Goal: Transaction & Acquisition: Purchase product/service

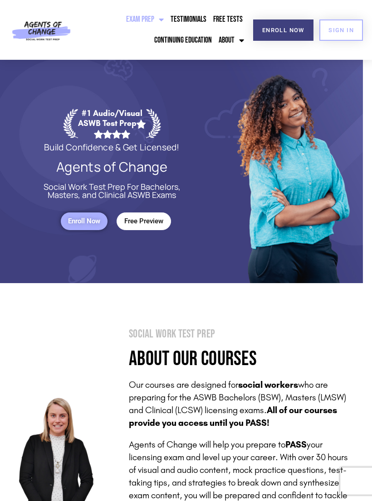
click at [98, 223] on span "Enroll Now" at bounding box center [84, 222] width 32 height 8
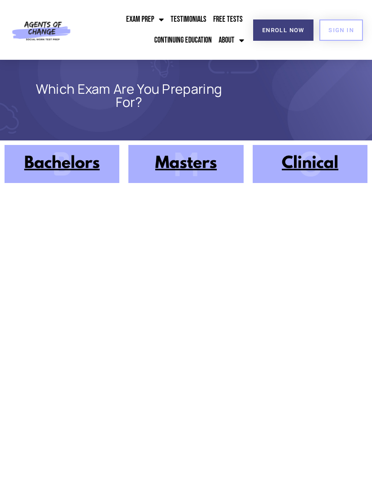
click at [199, 168] on img at bounding box center [185, 164] width 115 height 38
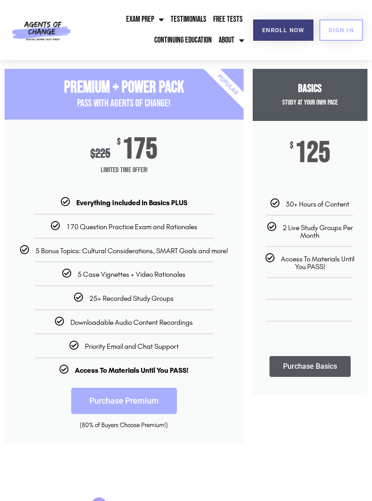
scroll to position [0, 0]
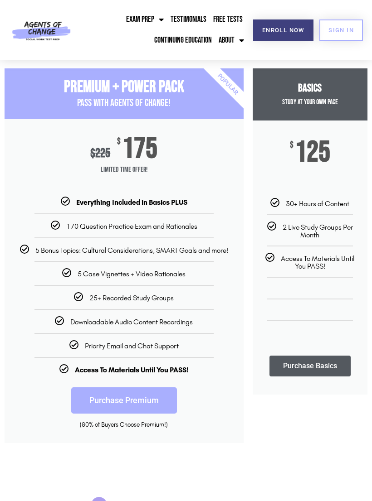
click at [197, 328] on ul "Everything Included in Basics PLUS 170 Question Practice Exam and Rationales 5 …" at bounding box center [124, 285] width 239 height 177
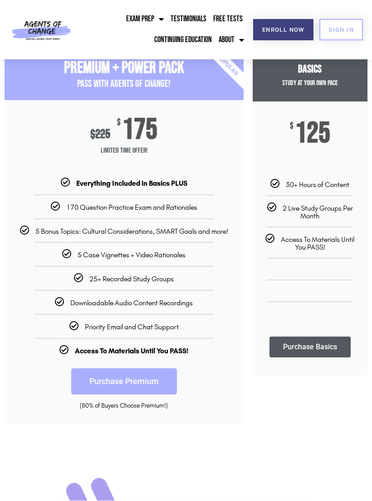
click at [164, 379] on link "Purchase Premium" at bounding box center [124, 382] width 106 height 26
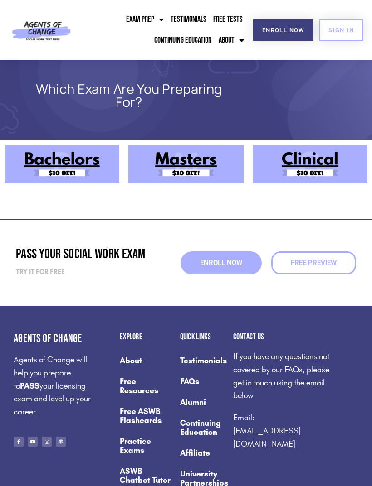
click at [186, 175] on img at bounding box center [185, 164] width 115 height 38
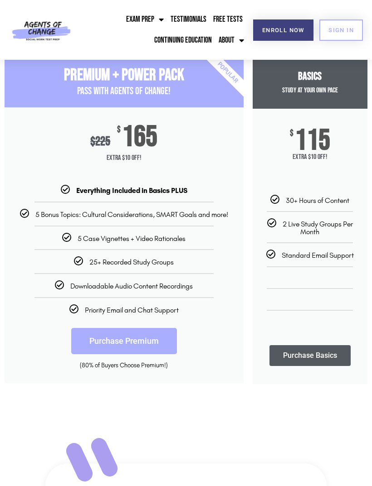
scroll to position [15, 0]
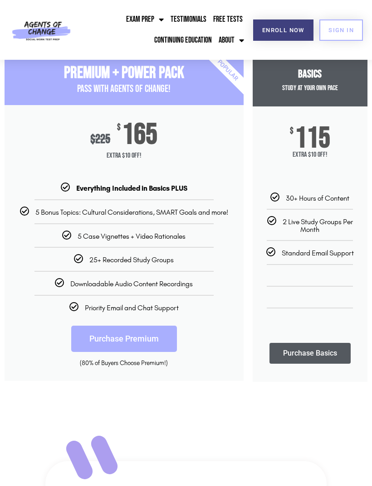
click at [195, 225] on li "5 Case Vignettes + Video Rationales" at bounding box center [124, 231] width 239 height 17
click at [198, 218] on ul "Everything Included in Basics PLUS 5 Bonus Topics: Cultural Considerations, SMA…" at bounding box center [124, 247] width 239 height 129
click at [204, 207] on div "5 Bonus Topics: Cultural Considerations, SMART Goals and more!" at bounding box center [123, 212] width 225 height 10
click at [207, 204] on li "5 Bonus Topics: Cultural Considerations, SMART Goals and more!" at bounding box center [124, 207] width 239 height 17
click at [322, 151] on span "Extra $10 Off!" at bounding box center [310, 154] width 92 height 9
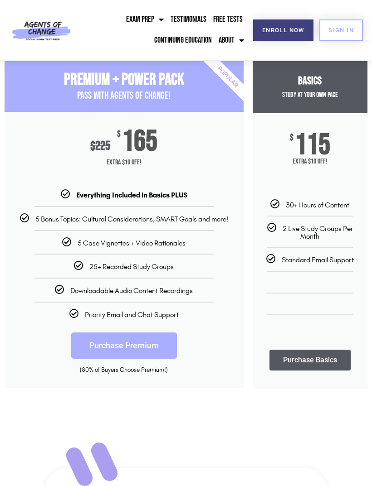
scroll to position [6, 0]
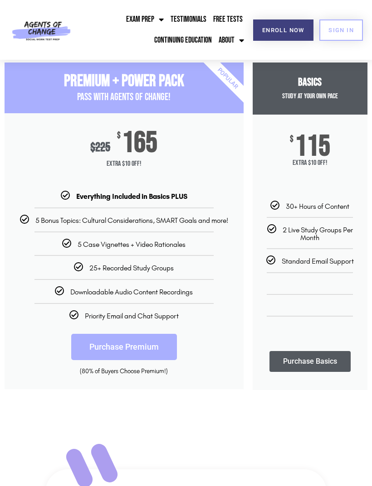
click at [150, 22] on link "Exam Prep" at bounding box center [145, 19] width 42 height 21
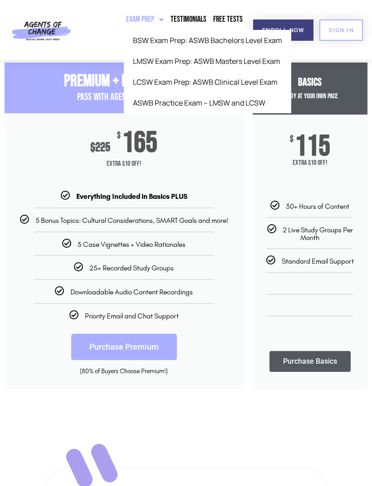
click at [249, 61] on link "LMSW Exam Prep: ASWB Masters Level Exam" at bounding box center [207, 61] width 167 height 21
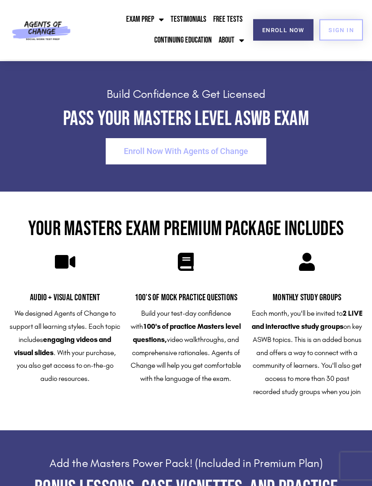
scroll to position [1932, 0]
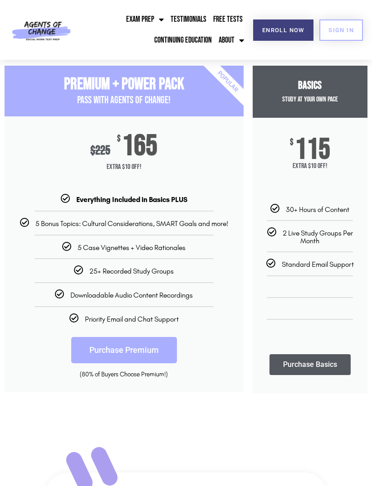
scroll to position [4, 0]
click at [82, 5] on header "Exam Prep BSW Exam Prep: ASWB Bachelors Level Exam LMSW Exam Prep: ASWB Masters…" at bounding box center [186, 30] width 372 height 60
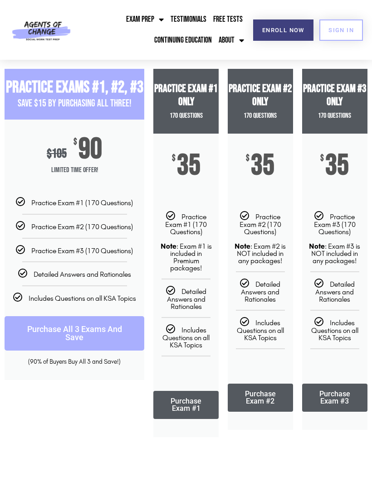
click at [259, 394] on link "Purchase Exam #2" at bounding box center [259, 398] width 65 height 28
click at [63, 37] on img at bounding box center [41, 30] width 64 height 32
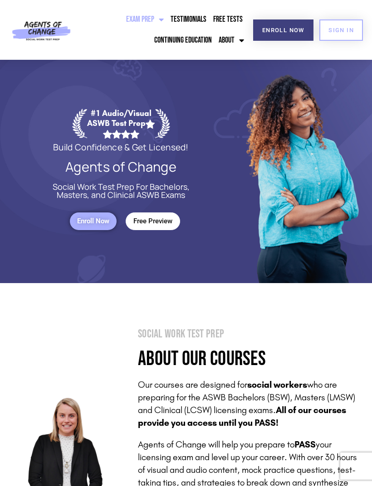
click at [215, 15] on link "Free Tests" at bounding box center [228, 19] width 34 height 21
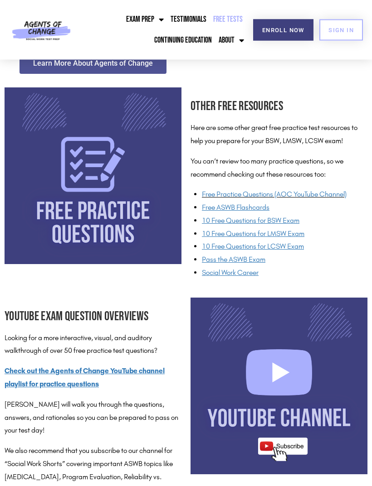
scroll to position [636, 0]
click at [284, 192] on link "Free Practice Questions (AOC YouTube Channel)" at bounding box center [274, 194] width 145 height 9
